Goal: Transaction & Acquisition: Subscribe to service/newsletter

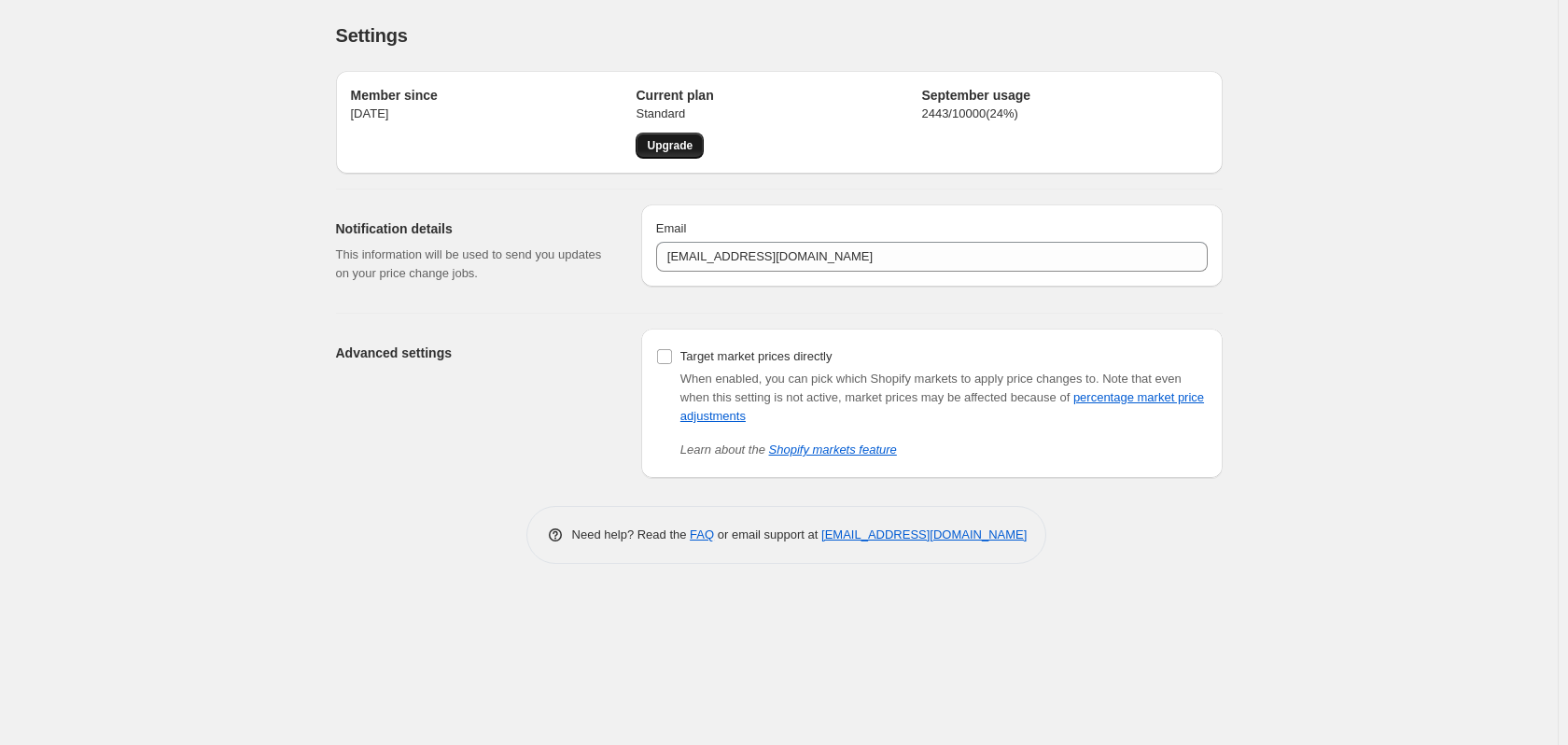
click at [663, 151] on span "Upgrade" at bounding box center [670, 145] width 46 height 15
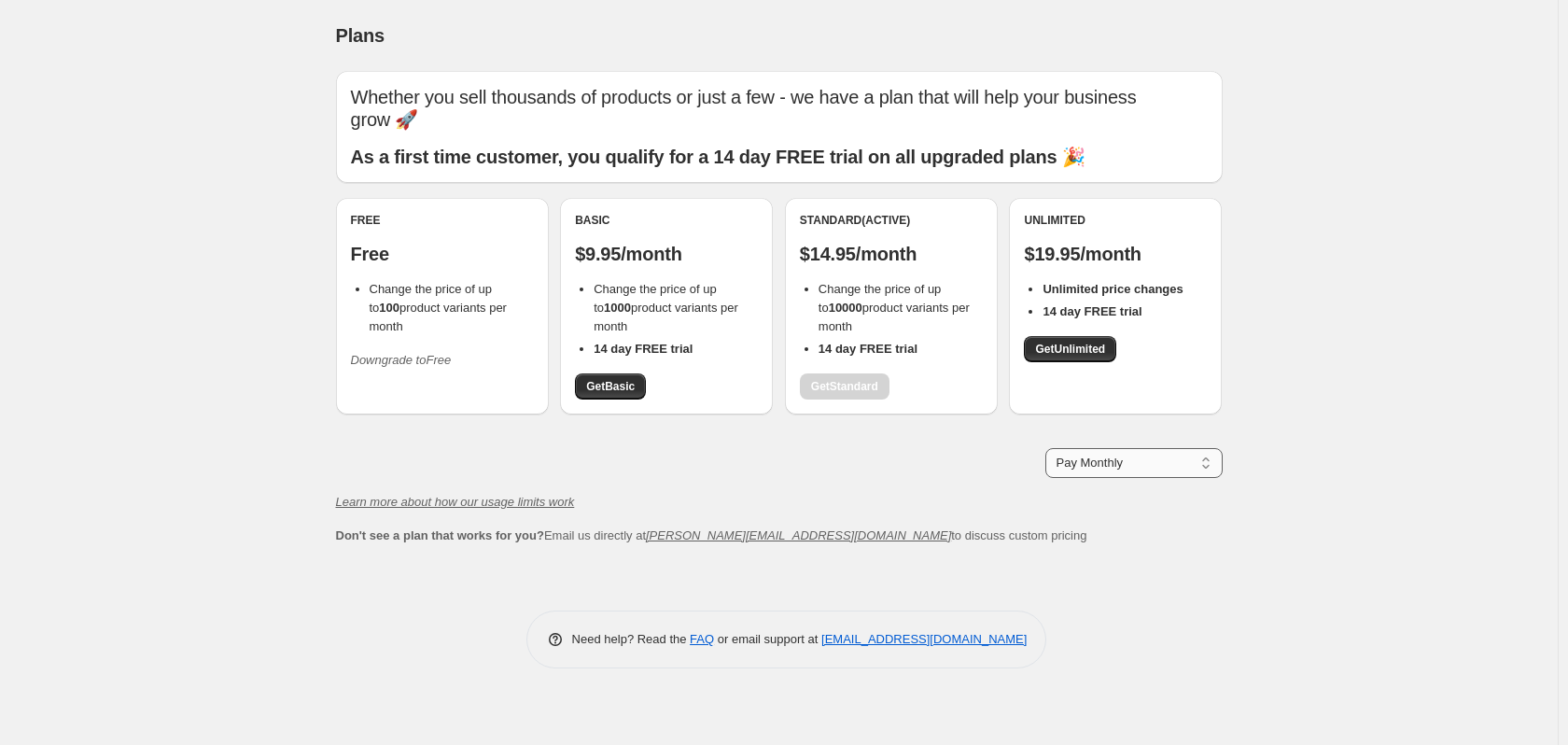
click at [1062, 468] on select "Pay Monthly Pay Yearly (Save 16%)" at bounding box center [1134, 463] width 177 height 30
click at [1061, 468] on select "Pay Monthly Pay Yearly (Save 16%)" at bounding box center [1134, 463] width 177 height 30
click at [602, 390] on span "Get Basic" at bounding box center [610, 385] width 49 height 15
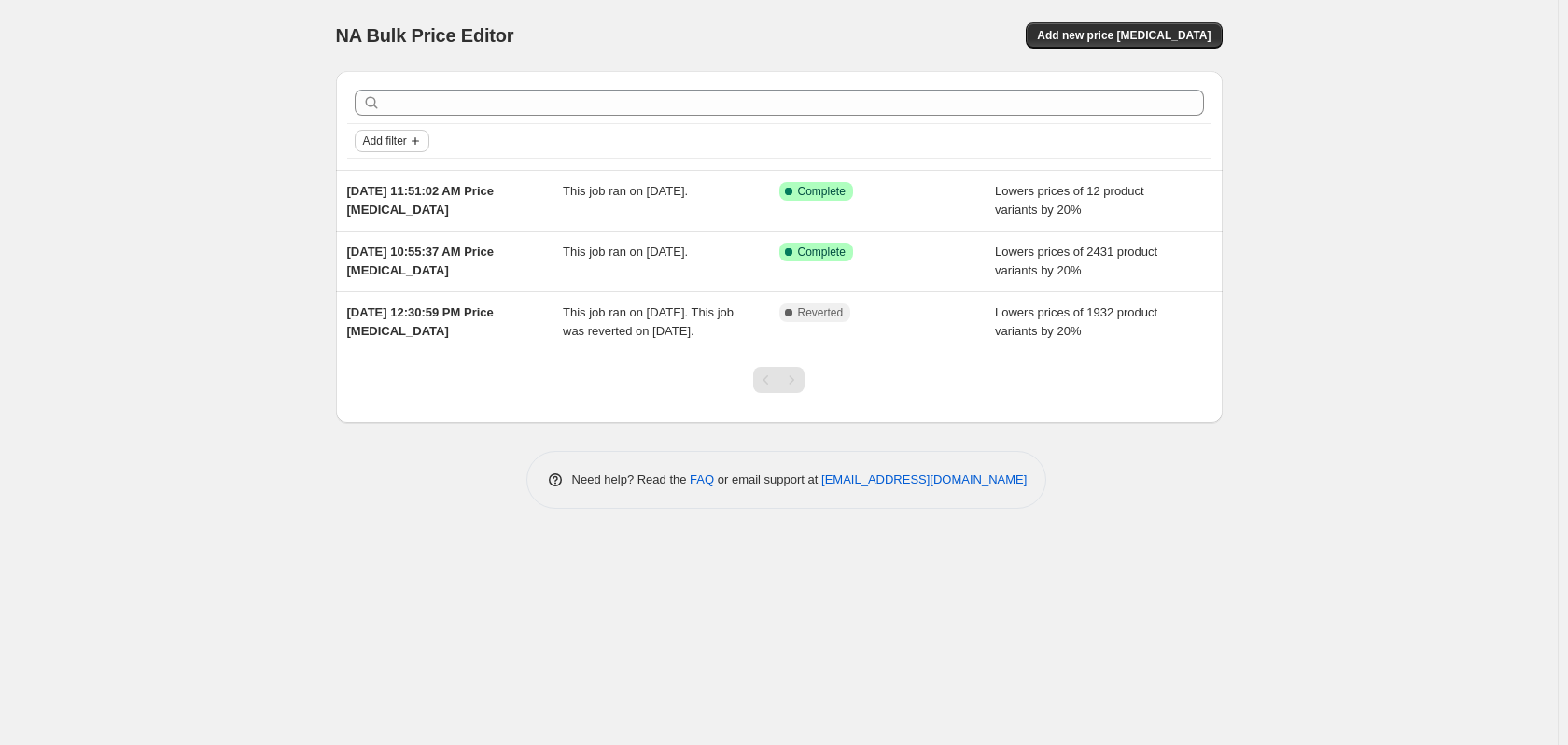
click at [398, 146] on span "Add filter" at bounding box center [385, 140] width 44 height 15
click at [1139, 44] on button "Add new price [MEDICAL_DATA]" at bounding box center [1123, 36] width 196 height 26
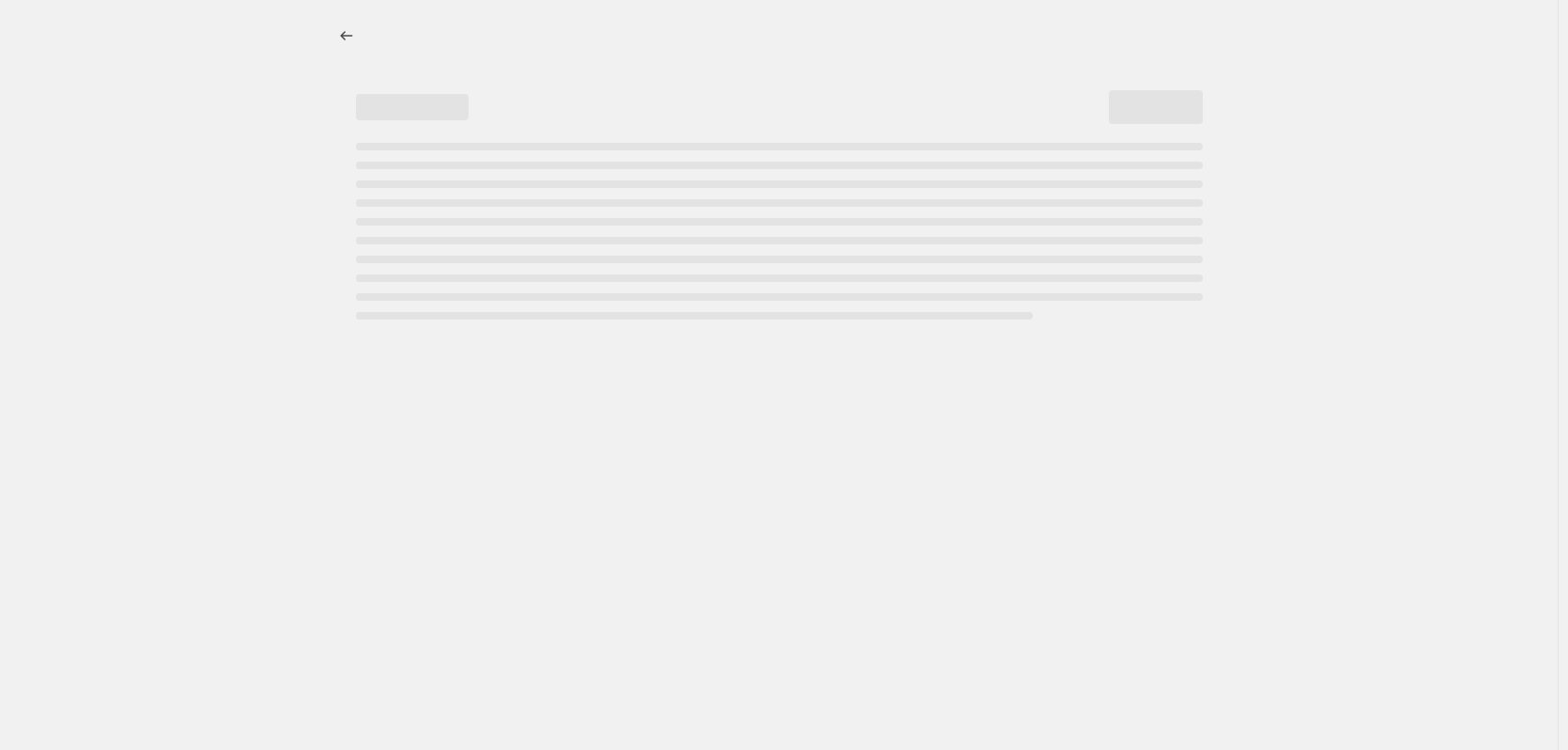
select select "percentage"
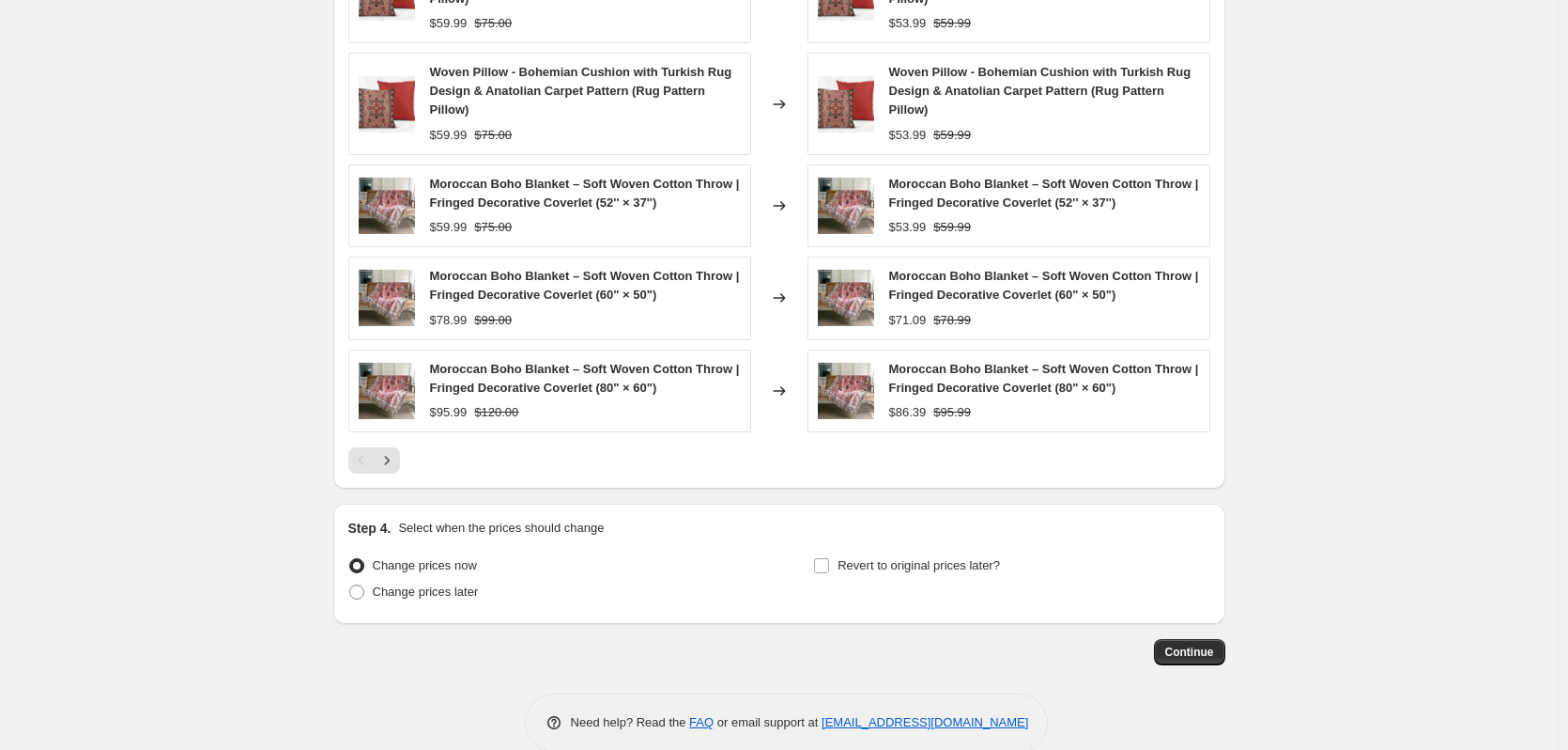
scroll to position [1197, 0]
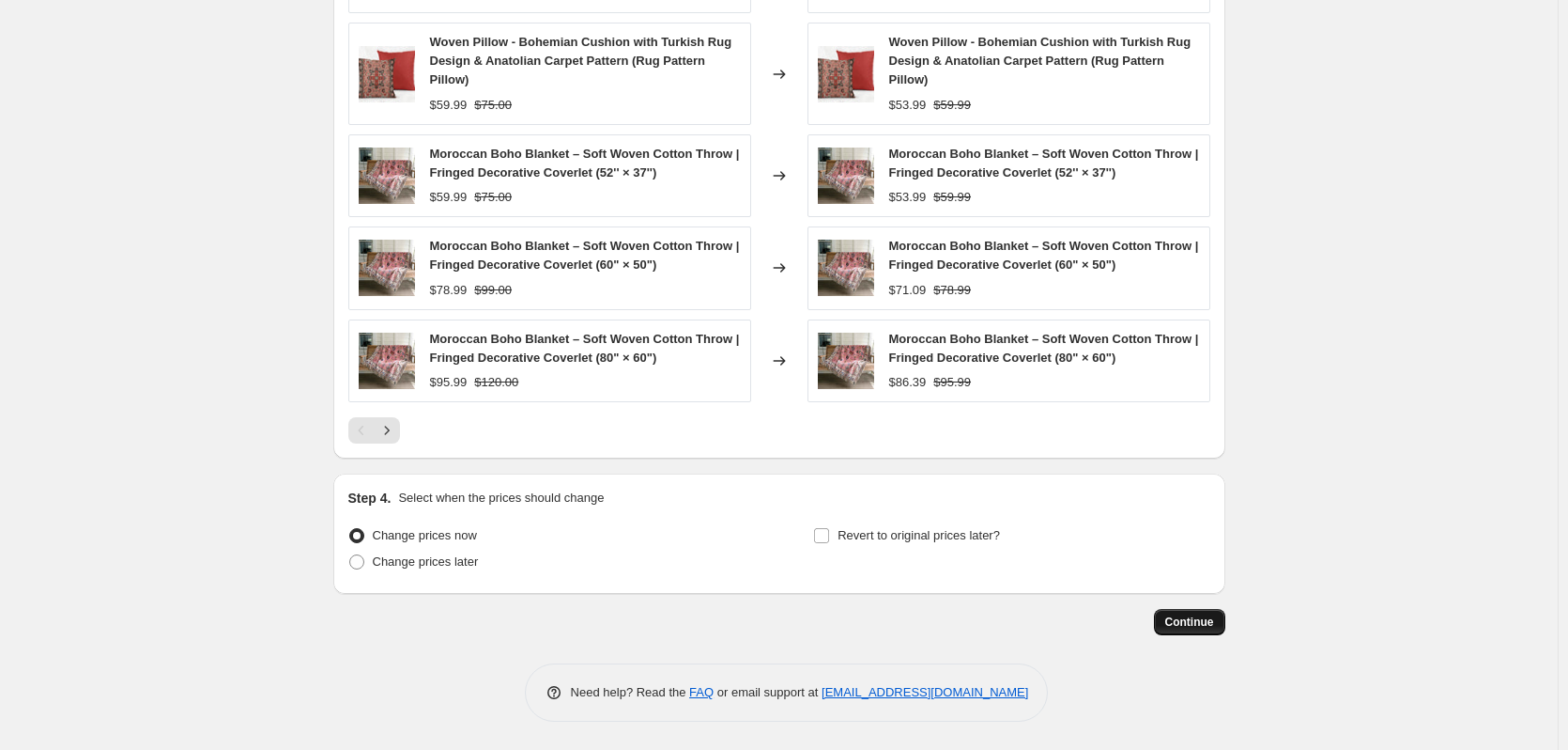
click at [1188, 620] on span "Continue" at bounding box center [1189, 621] width 49 height 15
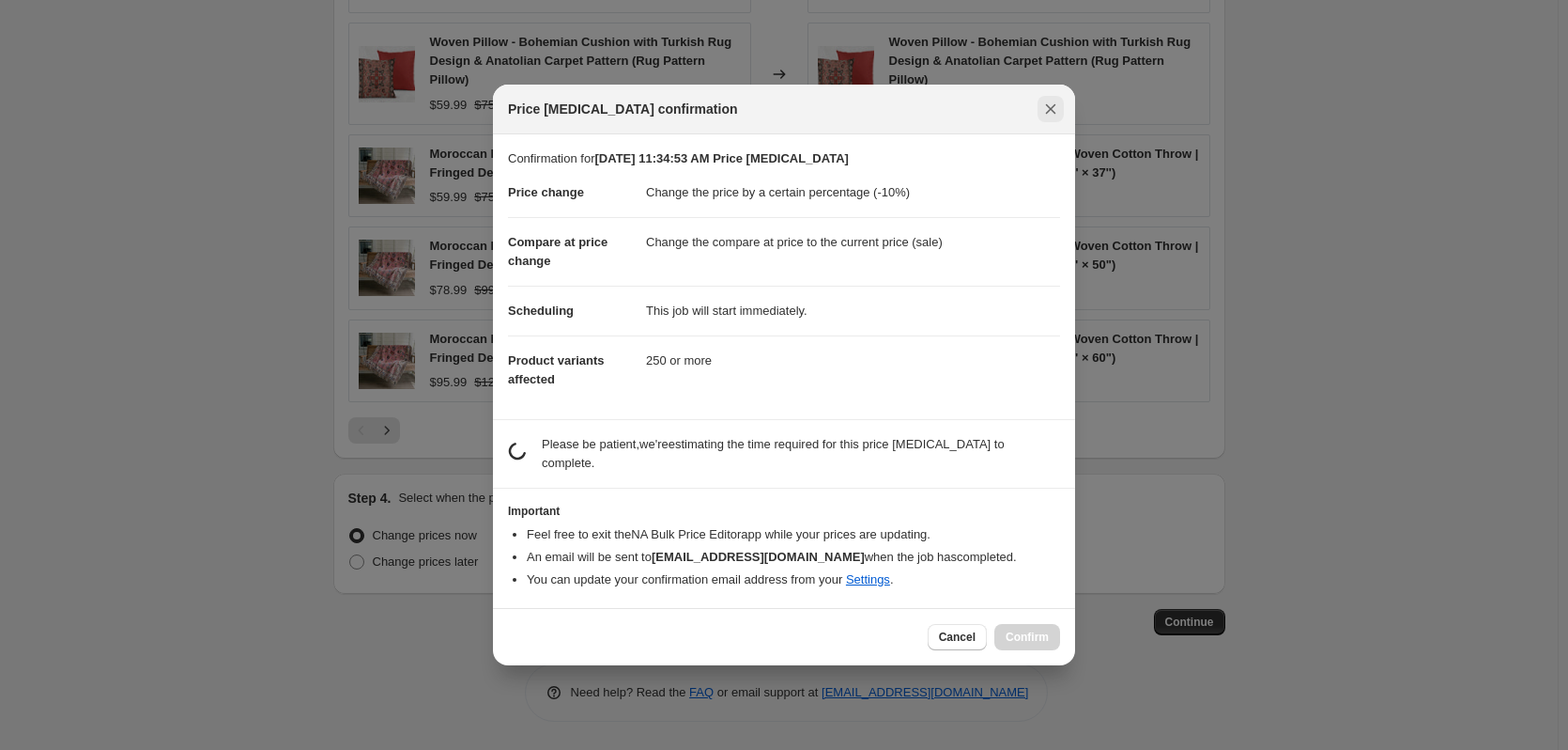
click at [1047, 116] on icon "Close" at bounding box center [1050, 109] width 19 height 19
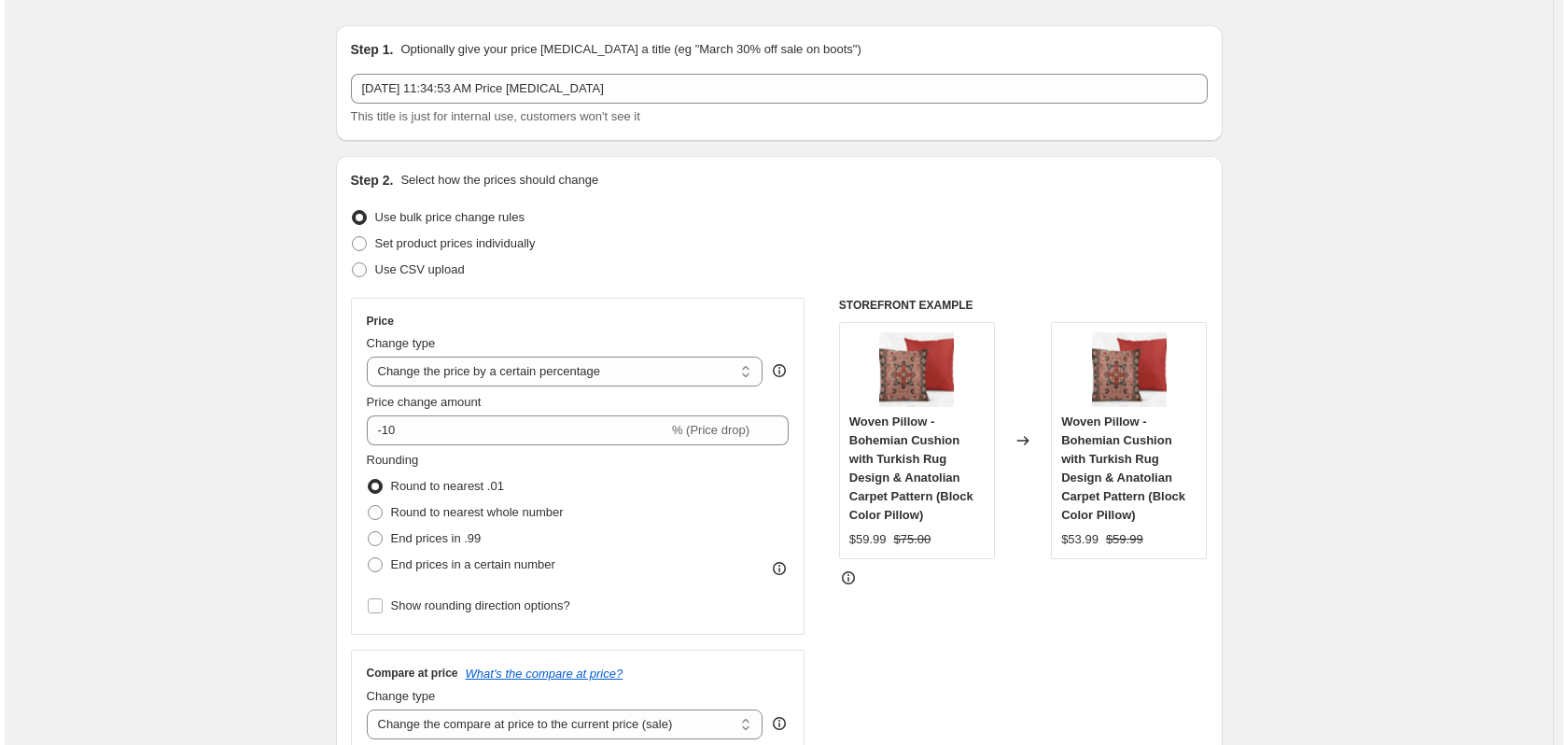
scroll to position [0, 0]
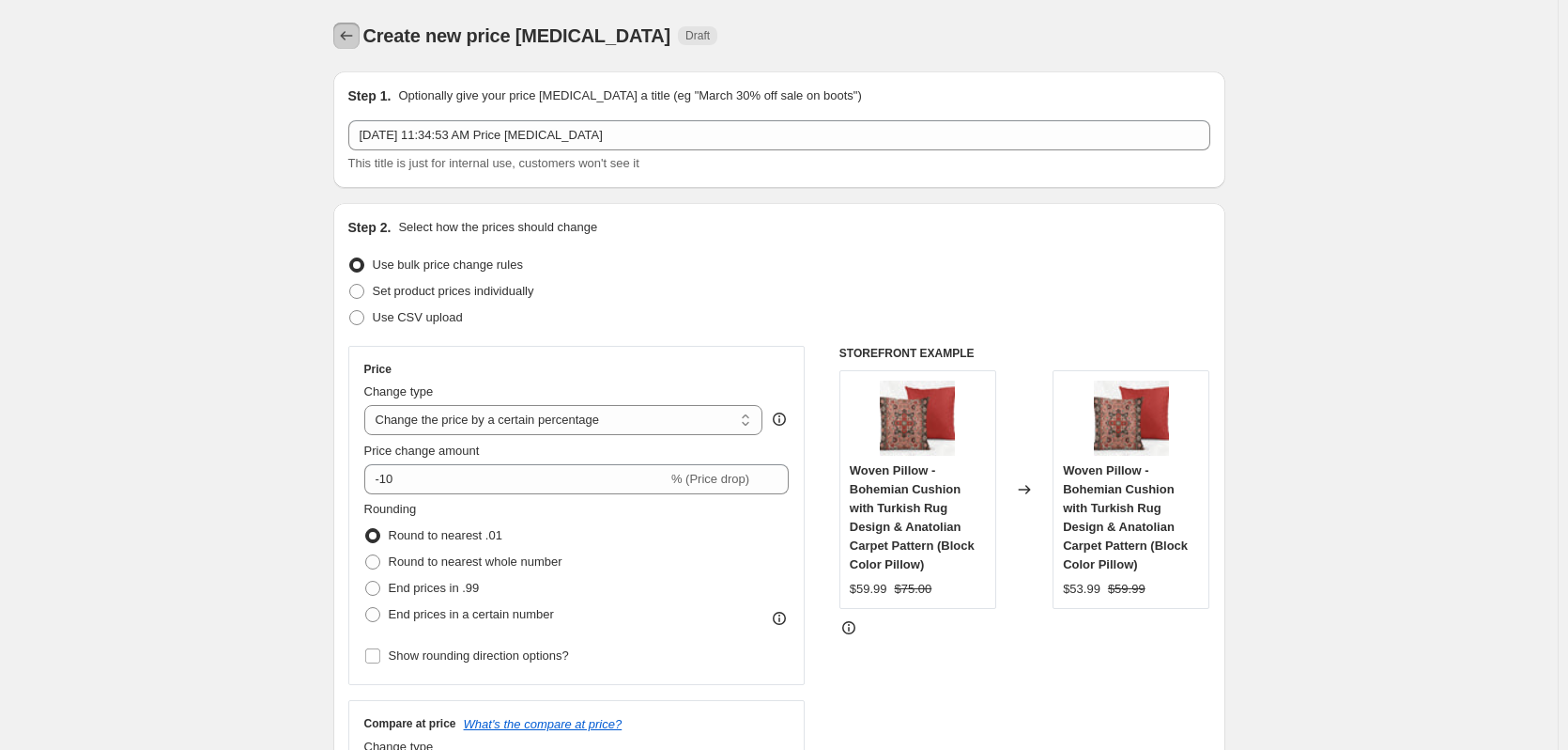
click at [343, 41] on icon "Price change jobs" at bounding box center [346, 35] width 19 height 19
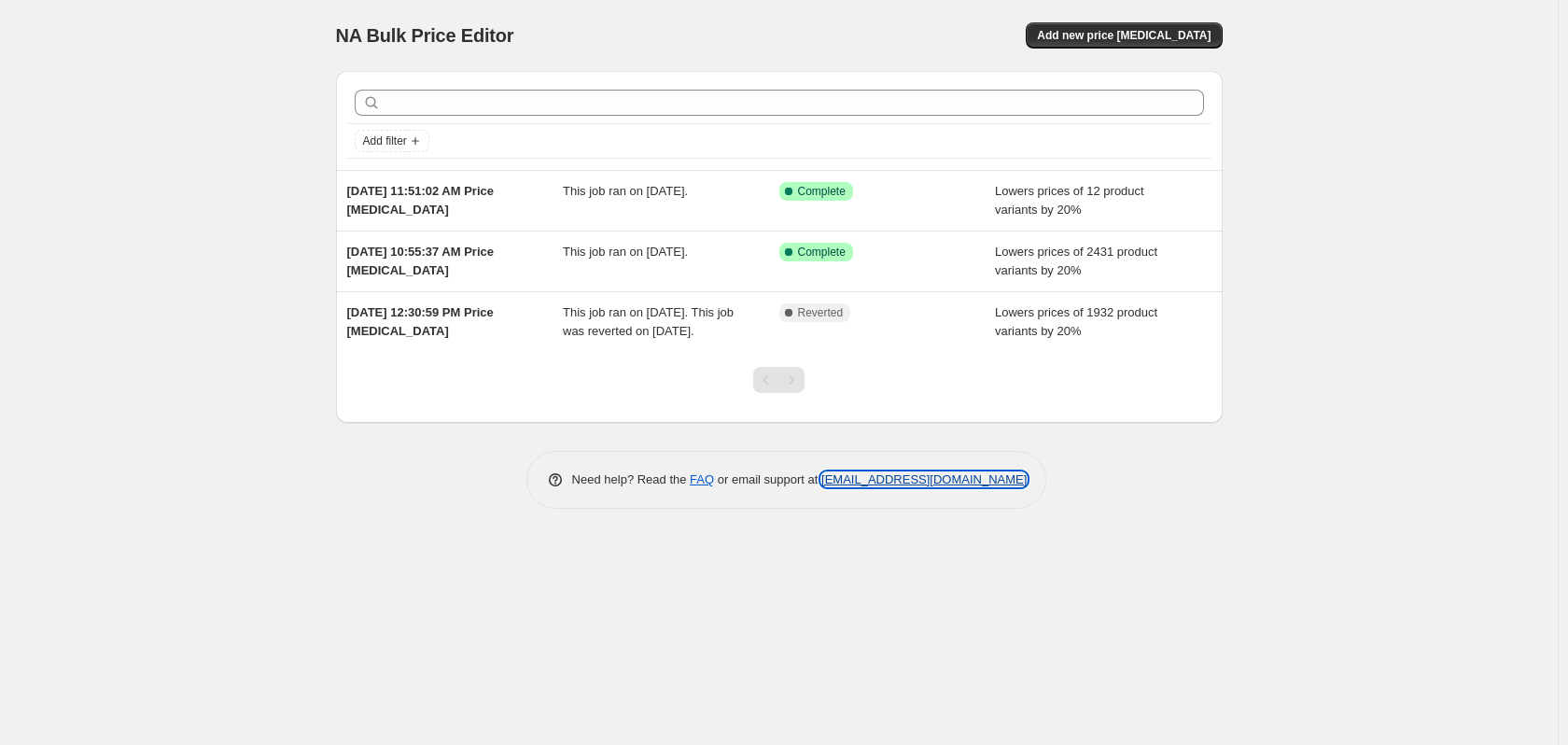
click at [888, 486] on link "[EMAIL_ADDRESS][DOMAIN_NAME]" at bounding box center [924, 479] width 206 height 14
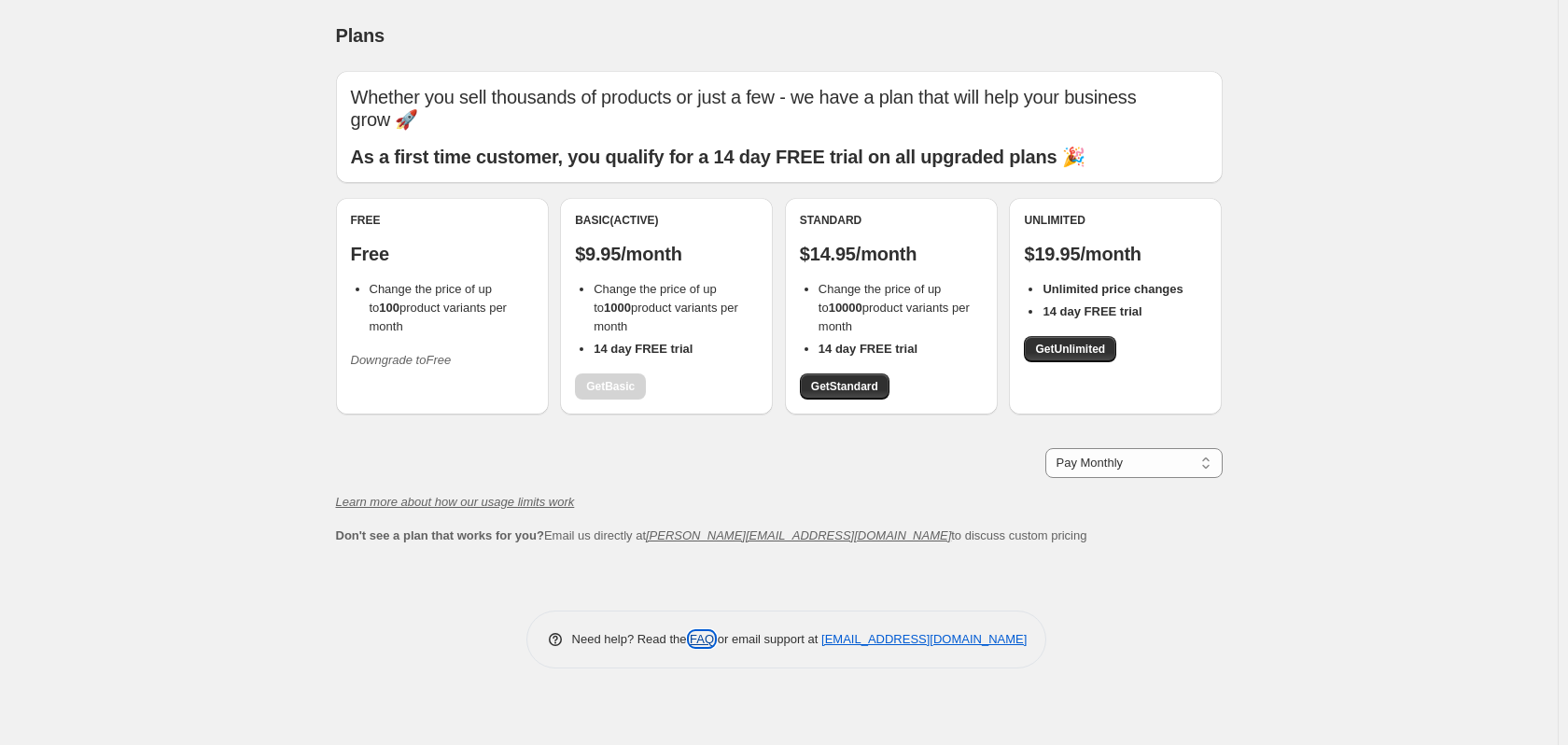
click at [702, 642] on link "FAQ" at bounding box center [702, 639] width 24 height 14
